Goal: Task Accomplishment & Management: Use online tool/utility

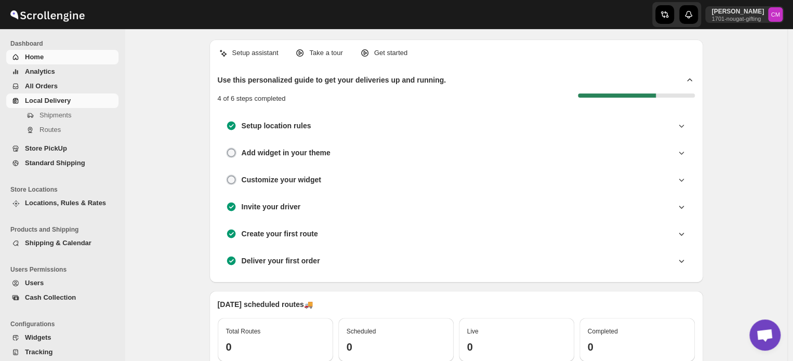
click at [45, 101] on span "Local Delivery" at bounding box center [48, 101] width 46 height 8
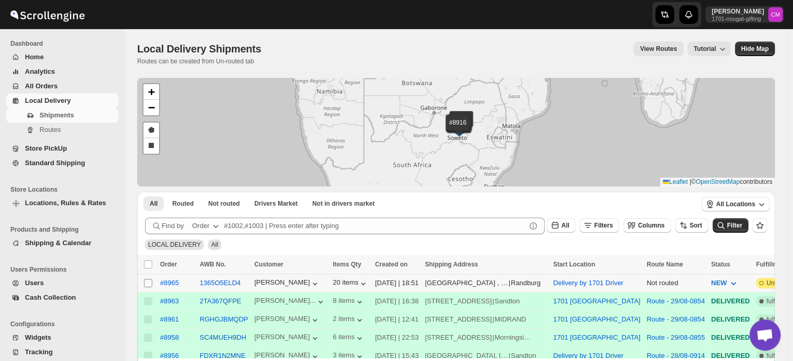
click at [148, 282] on input "Select shipment" at bounding box center [148, 283] width 8 height 8
checkbox input "true"
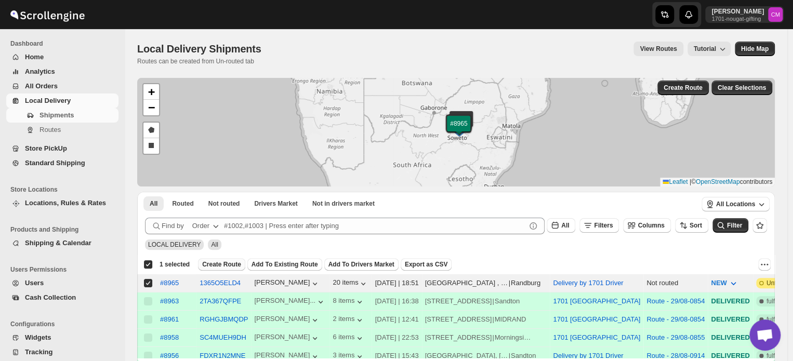
click at [212, 264] on span "Create Route" at bounding box center [221, 264] width 39 height 8
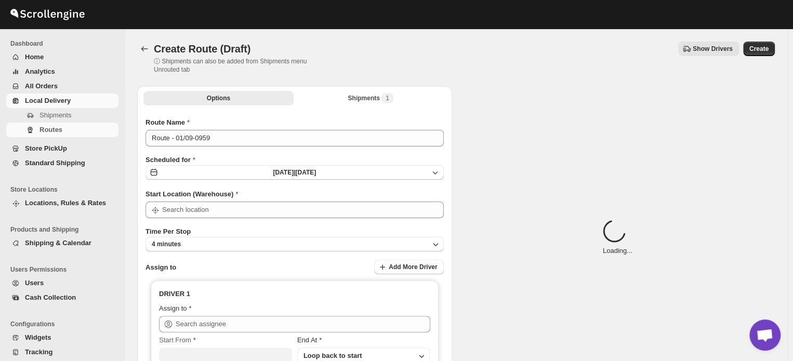
type input "Delivery by 1701 Driver"
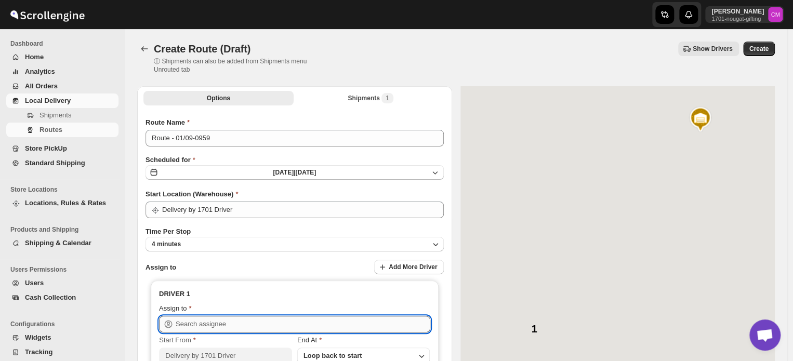
click at [201, 327] on input "text" at bounding box center [303, 324] width 255 height 17
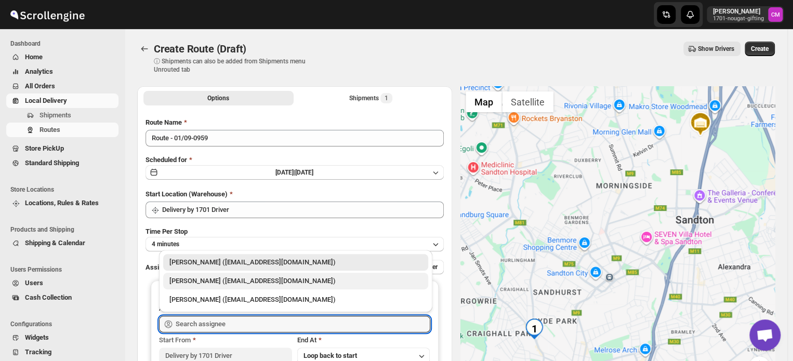
click at [204, 284] on div "[PERSON_NAME] ([EMAIL_ADDRESS][DOMAIN_NAME])" at bounding box center [295, 281] width 253 height 10
type input "[PERSON_NAME] ([EMAIL_ADDRESS][DOMAIN_NAME])"
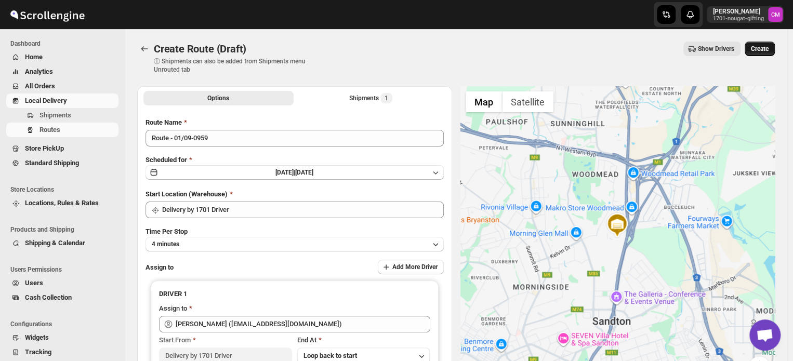
click at [759, 49] on span "Create" at bounding box center [760, 49] width 18 height 8
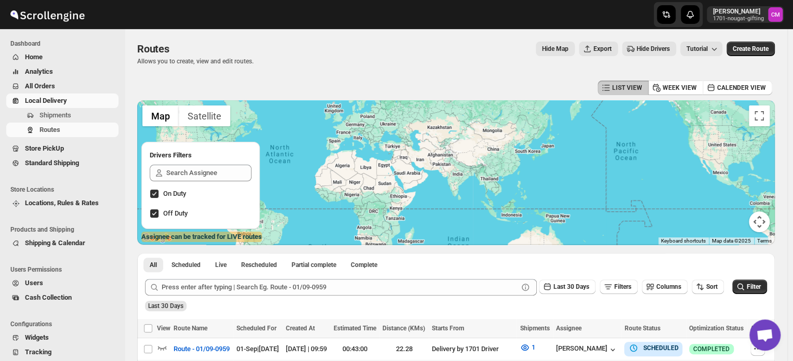
click at [45, 167] on span "Standard Shipping" at bounding box center [52, 163] width 54 height 8
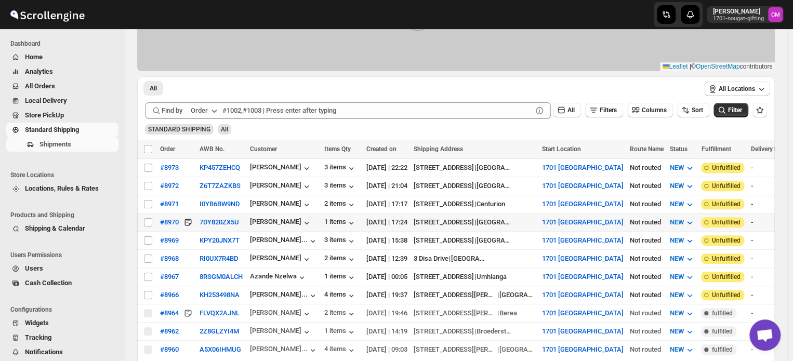
scroll to position [106, 0]
click at [144, 255] on input "Select shipment" at bounding box center [148, 259] width 8 height 8
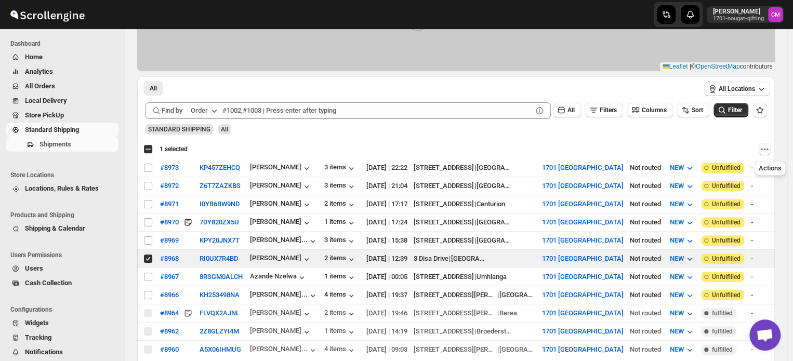
click at [770, 151] on icon "Actions" at bounding box center [765, 149] width 10 height 10
click at [734, 171] on span "MOVE TO LOCAL DELIVERY" at bounding box center [729, 169] width 82 height 8
checkbox input "false"
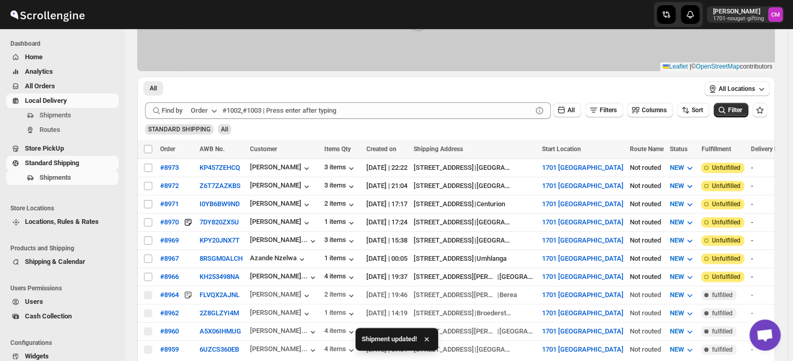
click at [40, 107] on link "Local Delivery" at bounding box center [62, 101] width 112 height 15
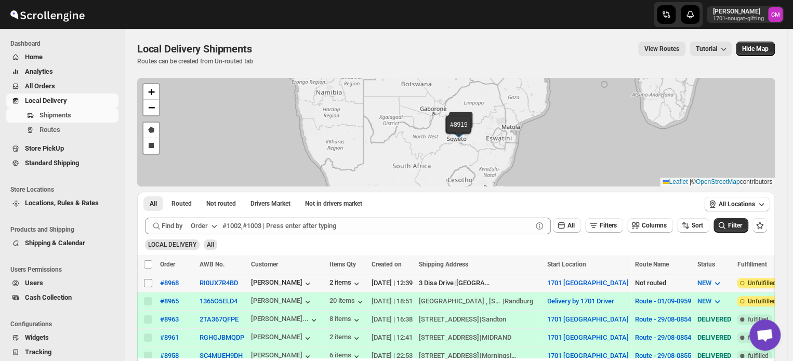
click at [149, 280] on input "Select shipment" at bounding box center [148, 283] width 8 height 8
checkbox input "true"
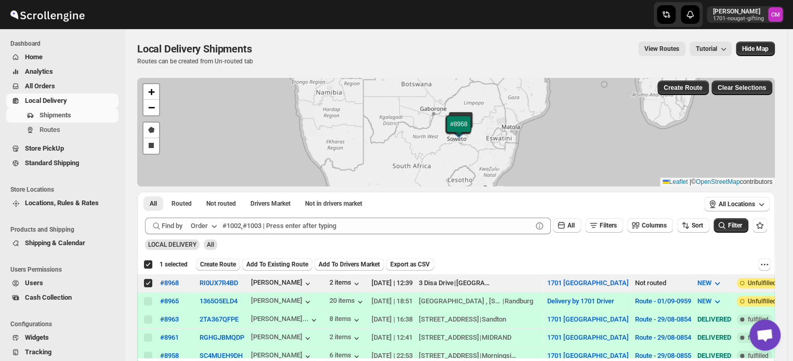
click at [211, 263] on span "Create Route" at bounding box center [218, 264] width 36 height 8
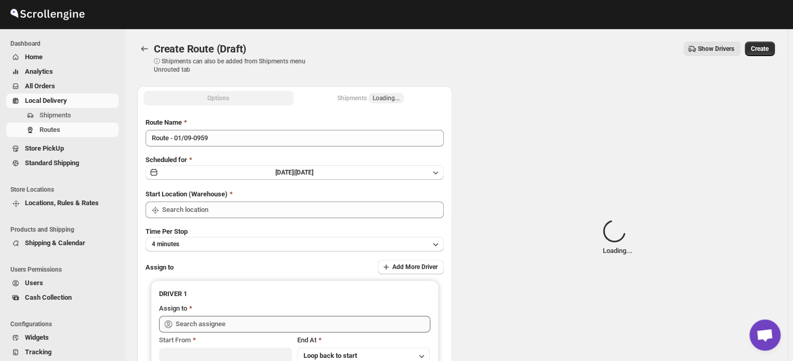
type input "1701 [GEOGRAPHIC_DATA]"
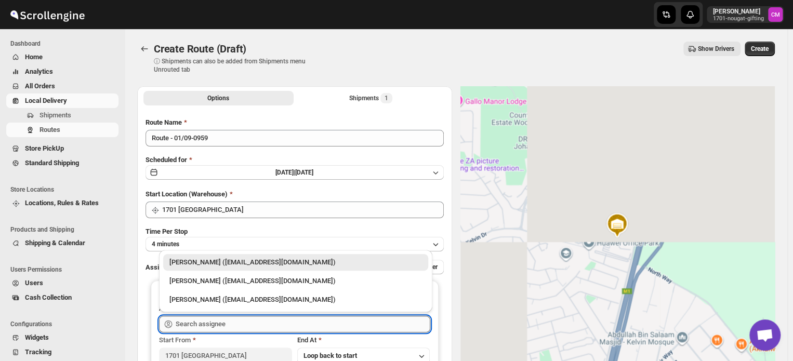
click at [193, 325] on input "text" at bounding box center [303, 324] width 255 height 17
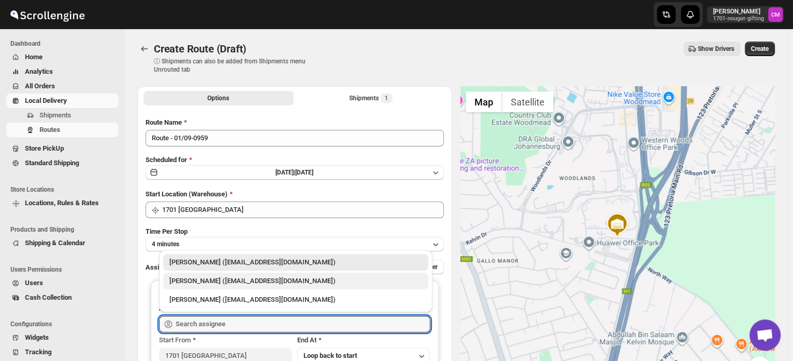
click at [201, 279] on div "[PERSON_NAME] ([EMAIL_ADDRESS][DOMAIN_NAME])" at bounding box center [295, 281] width 253 height 10
type input "[PERSON_NAME] ([EMAIL_ADDRESS][DOMAIN_NAME])"
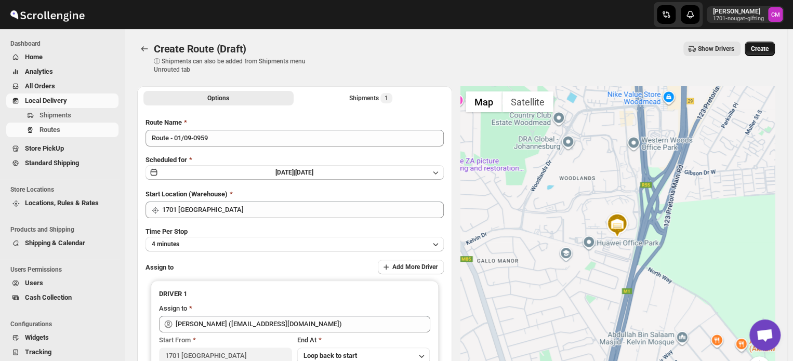
click at [769, 48] on span "Create" at bounding box center [760, 49] width 18 height 8
